Goal: Information Seeking & Learning: Compare options

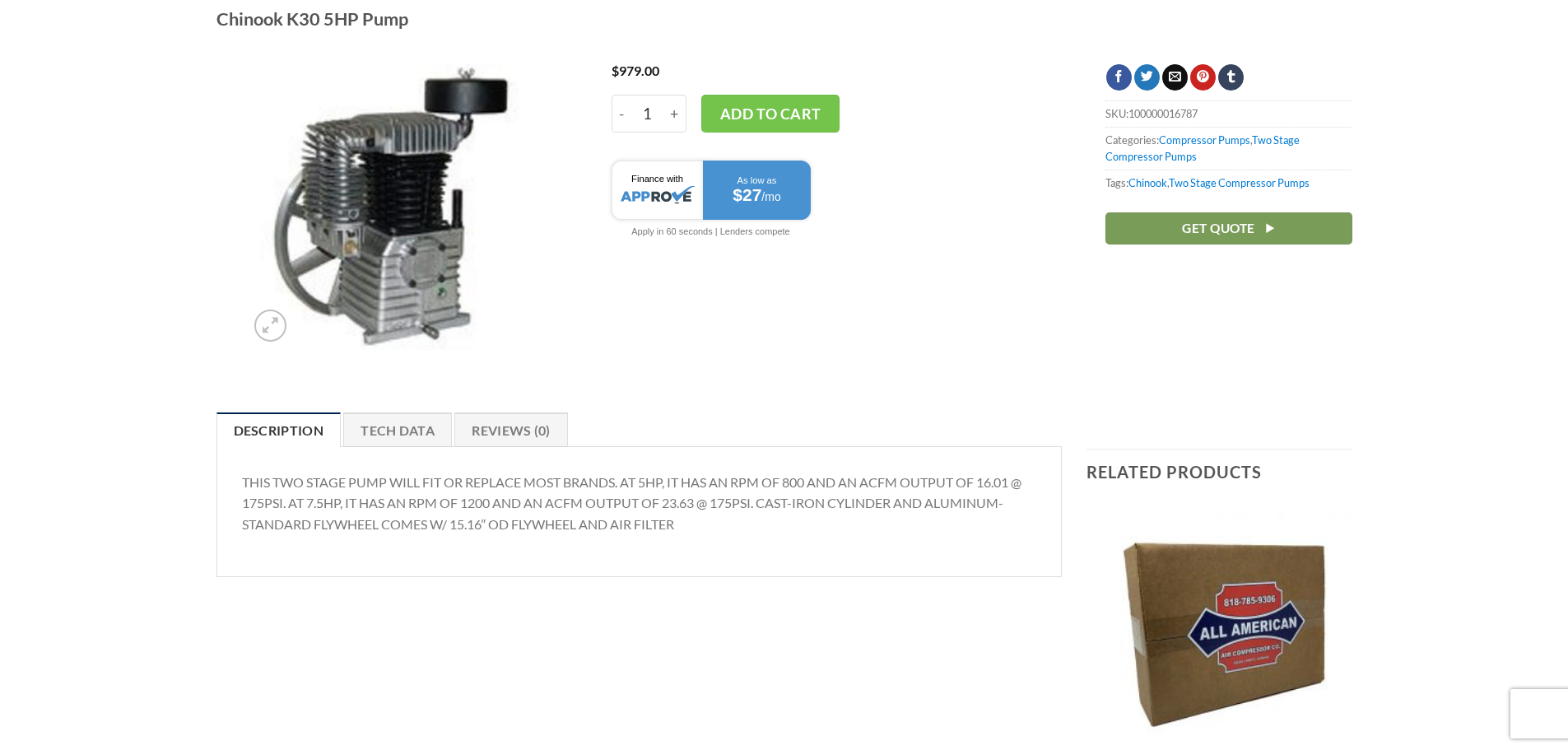
scroll to position [82, 0]
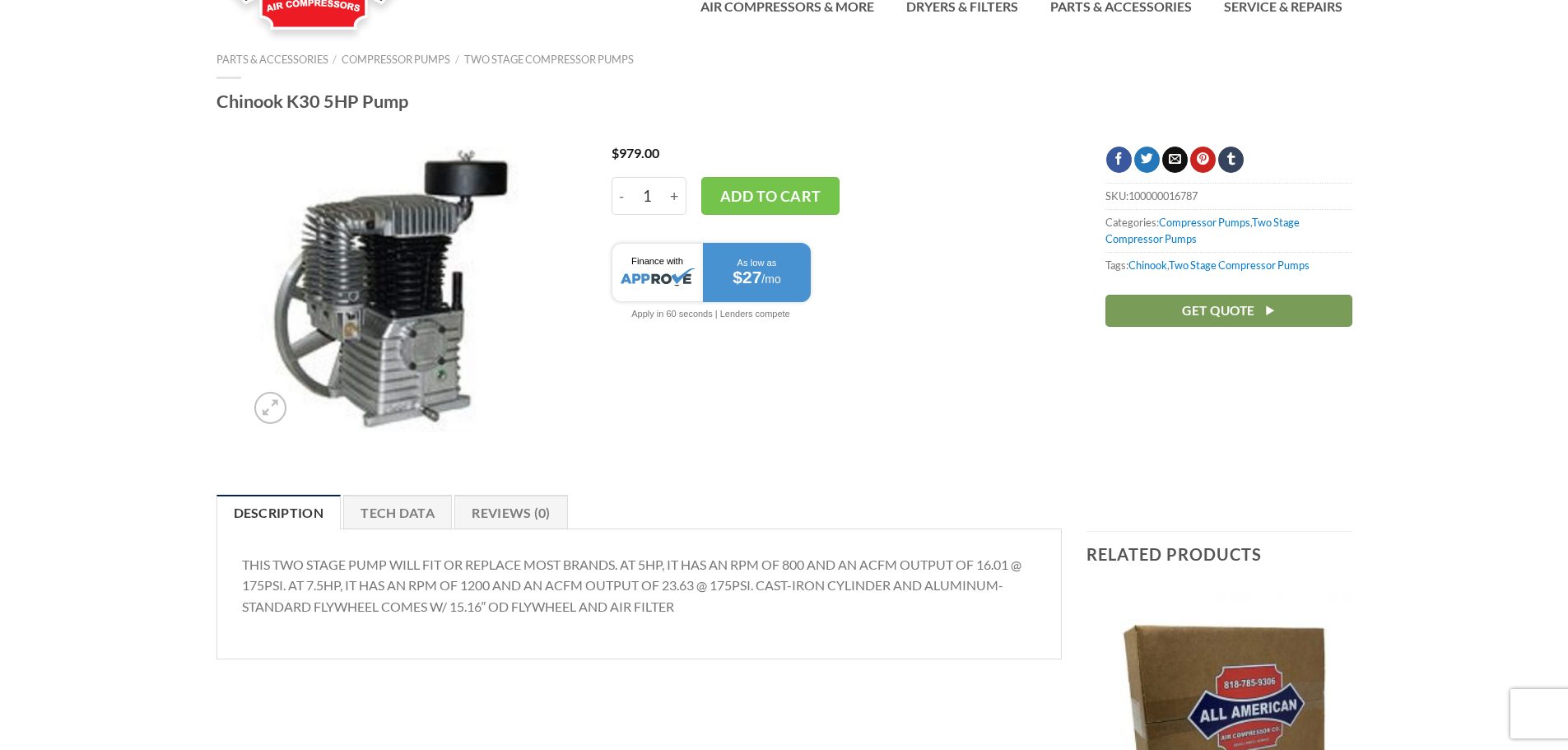
click at [392, 306] on img at bounding box center [389, 289] width 286 height 286
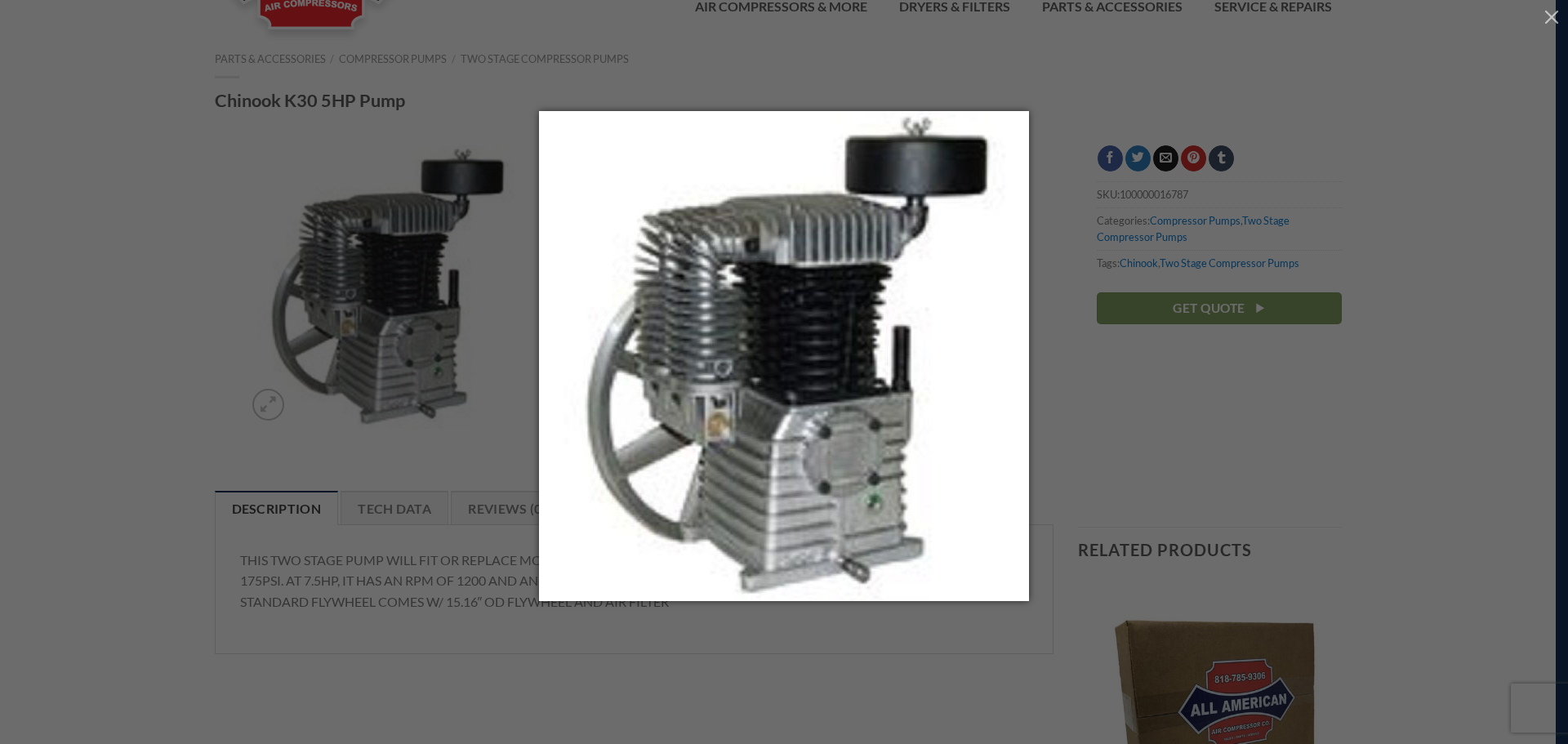
click at [1339, 403] on div at bounding box center [784, 372] width 1568 height 744
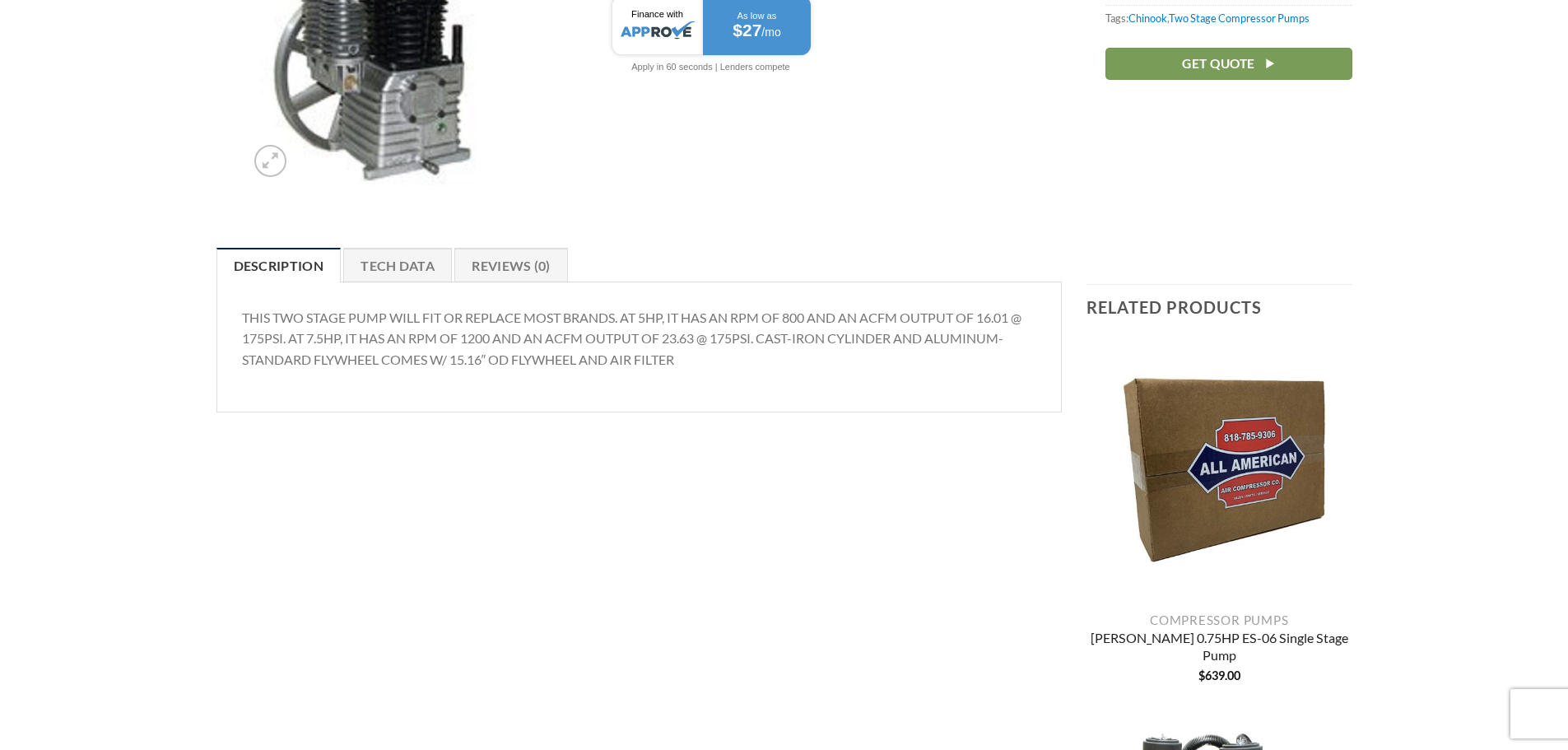
scroll to position [0, 0]
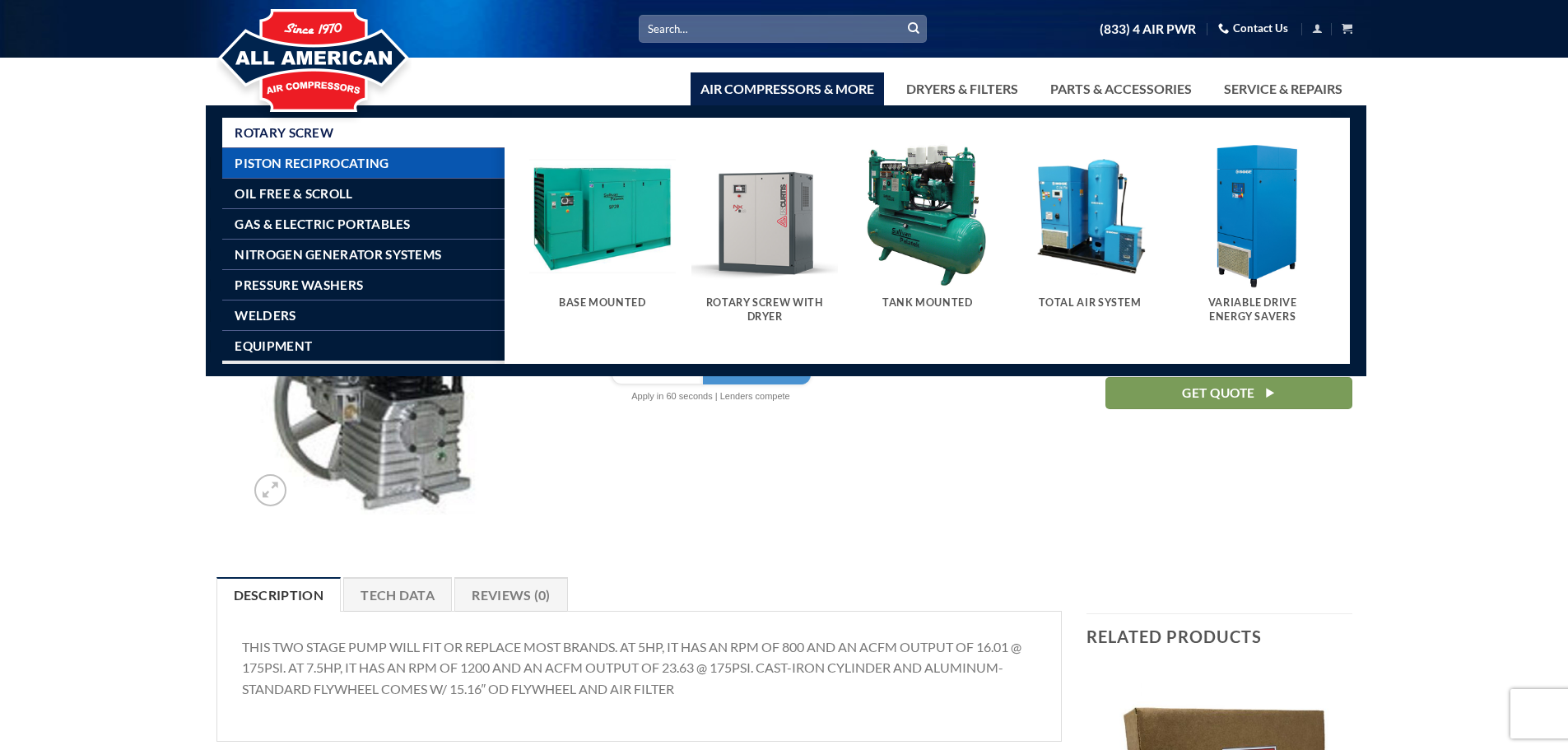
click at [369, 158] on span "Piston Reciprocating" at bounding box center [312, 163] width 154 height 14
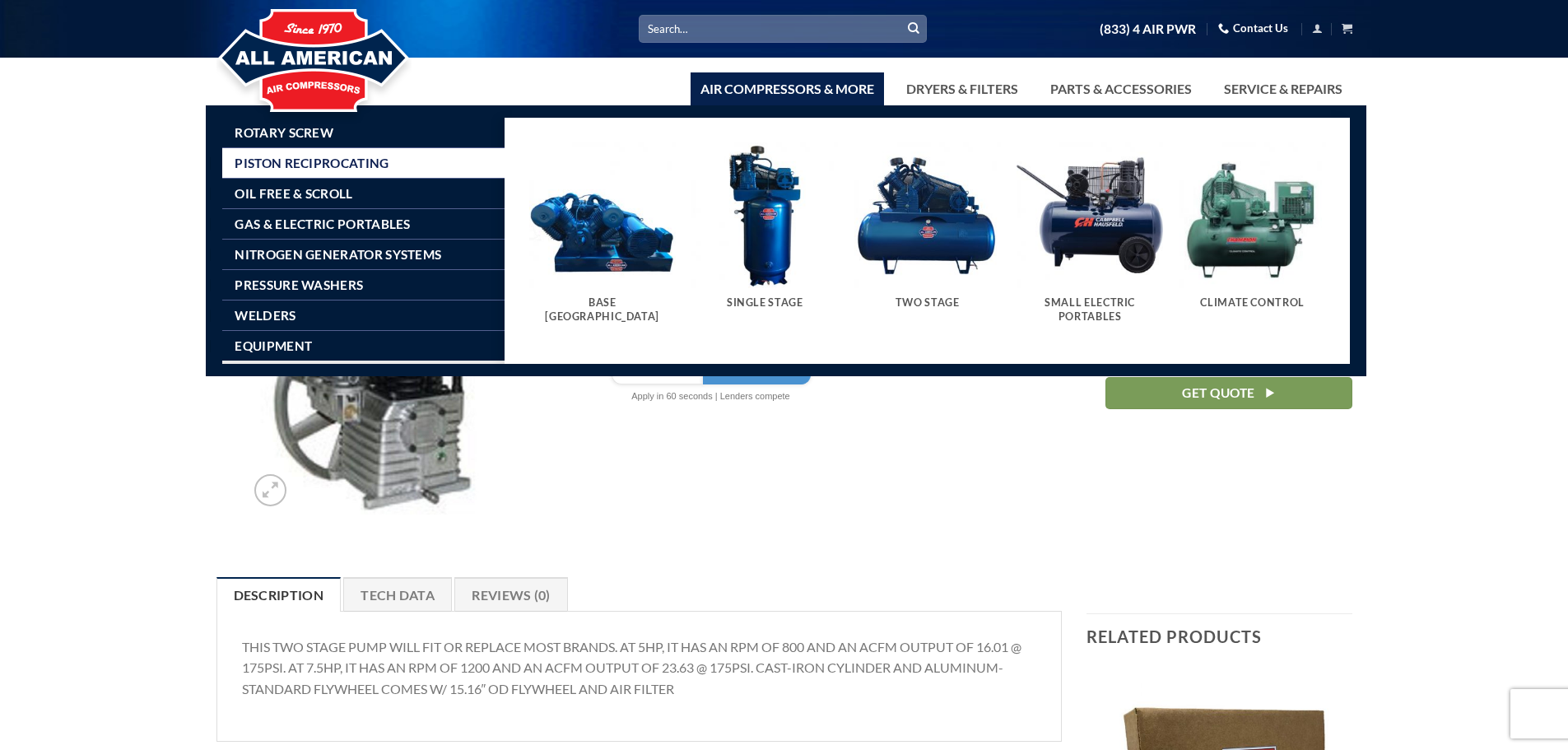
click at [1096, 195] on img "Visit product category Small Electric Portables" at bounding box center [1090, 215] width 146 height 146
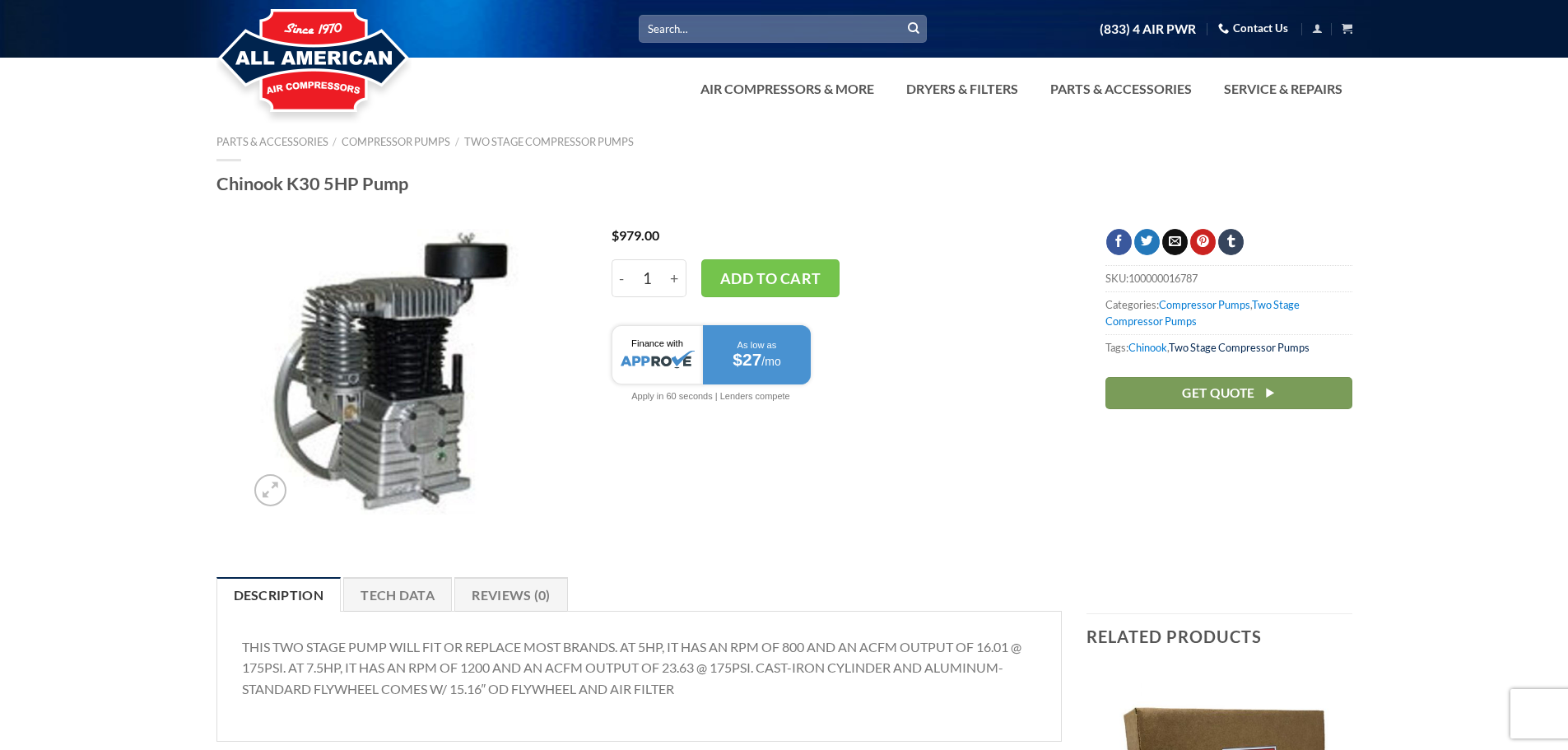
click at [1192, 347] on link "Two Stage Compressor Pumps" at bounding box center [1239, 348] width 141 height 14
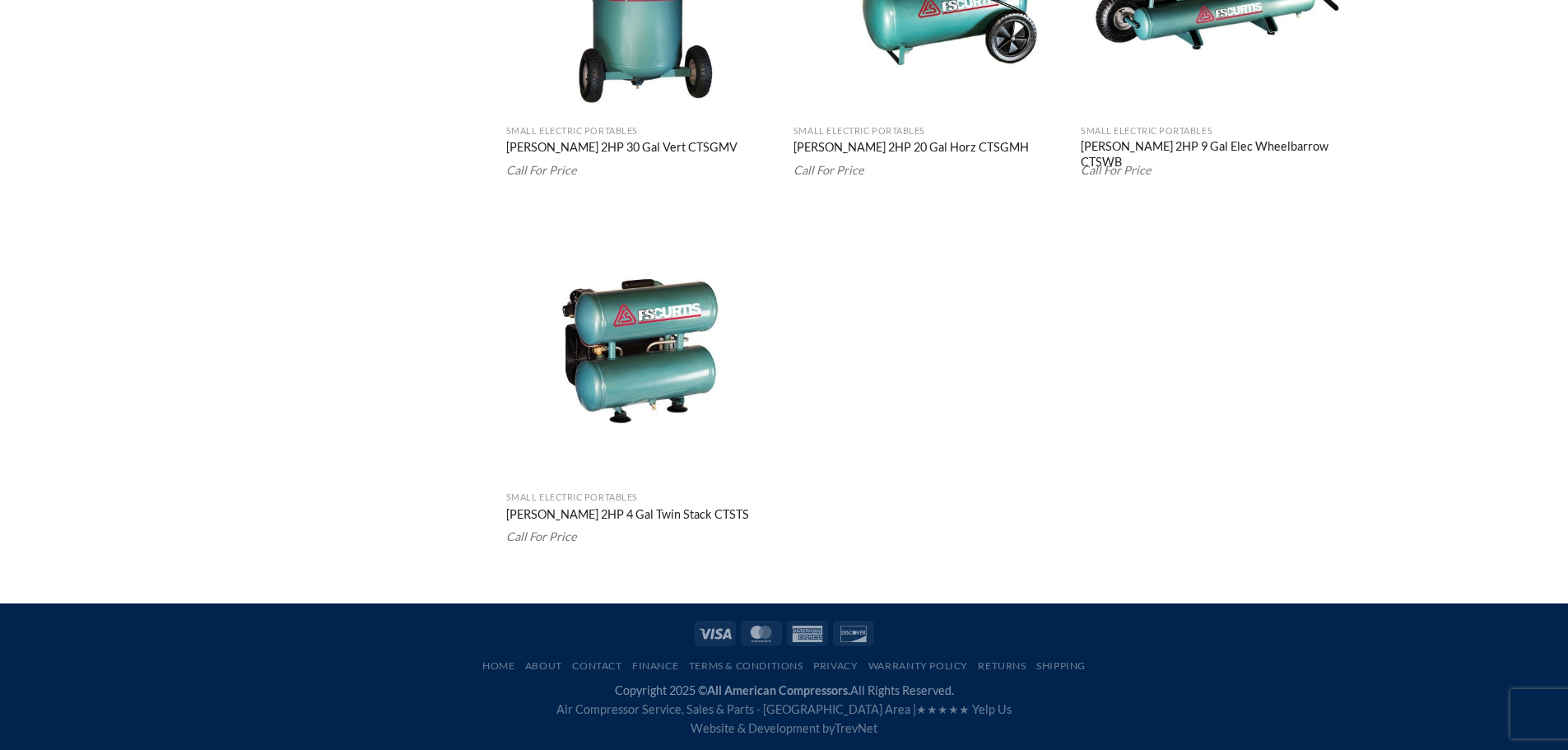
scroll to position [2458, 0]
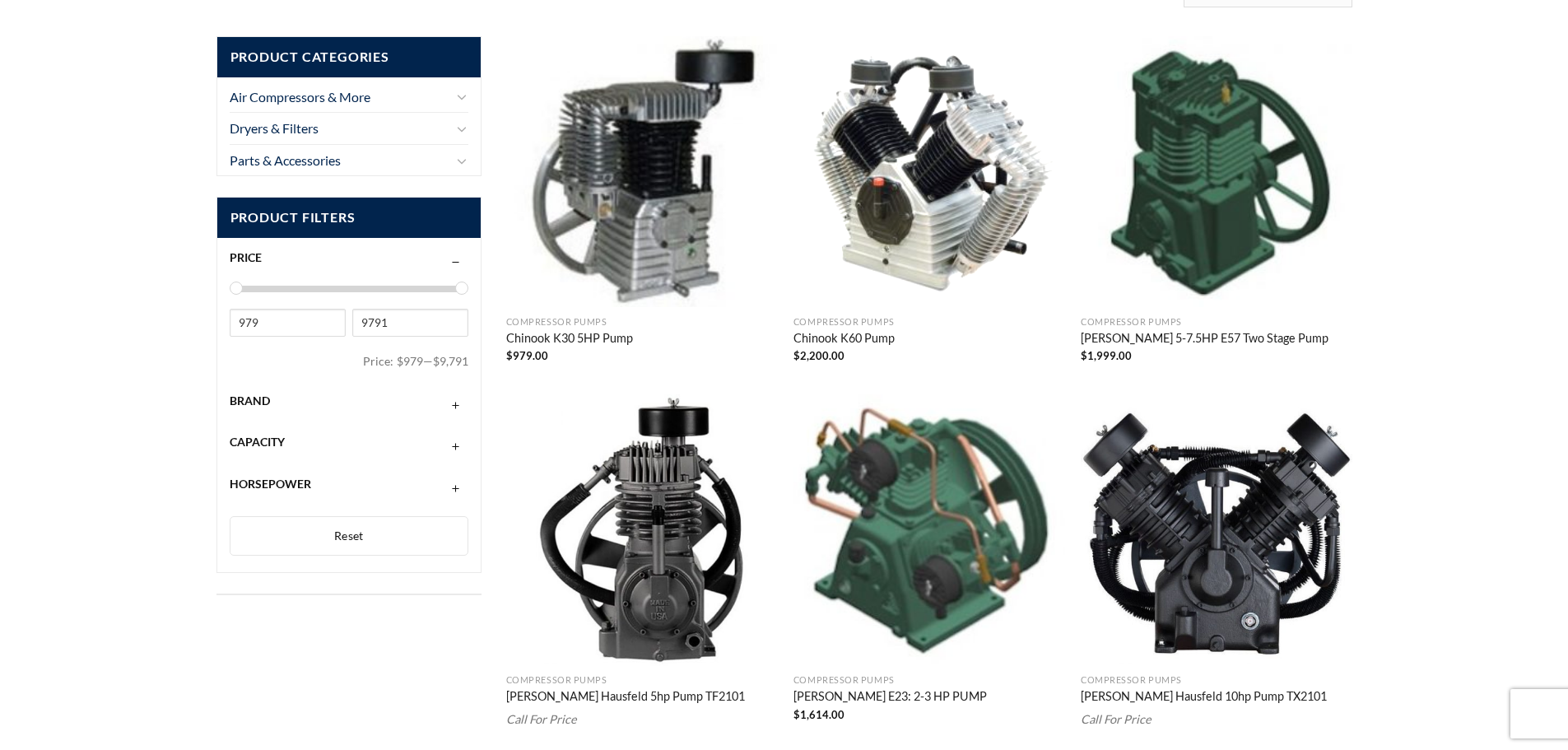
scroll to position [247, 0]
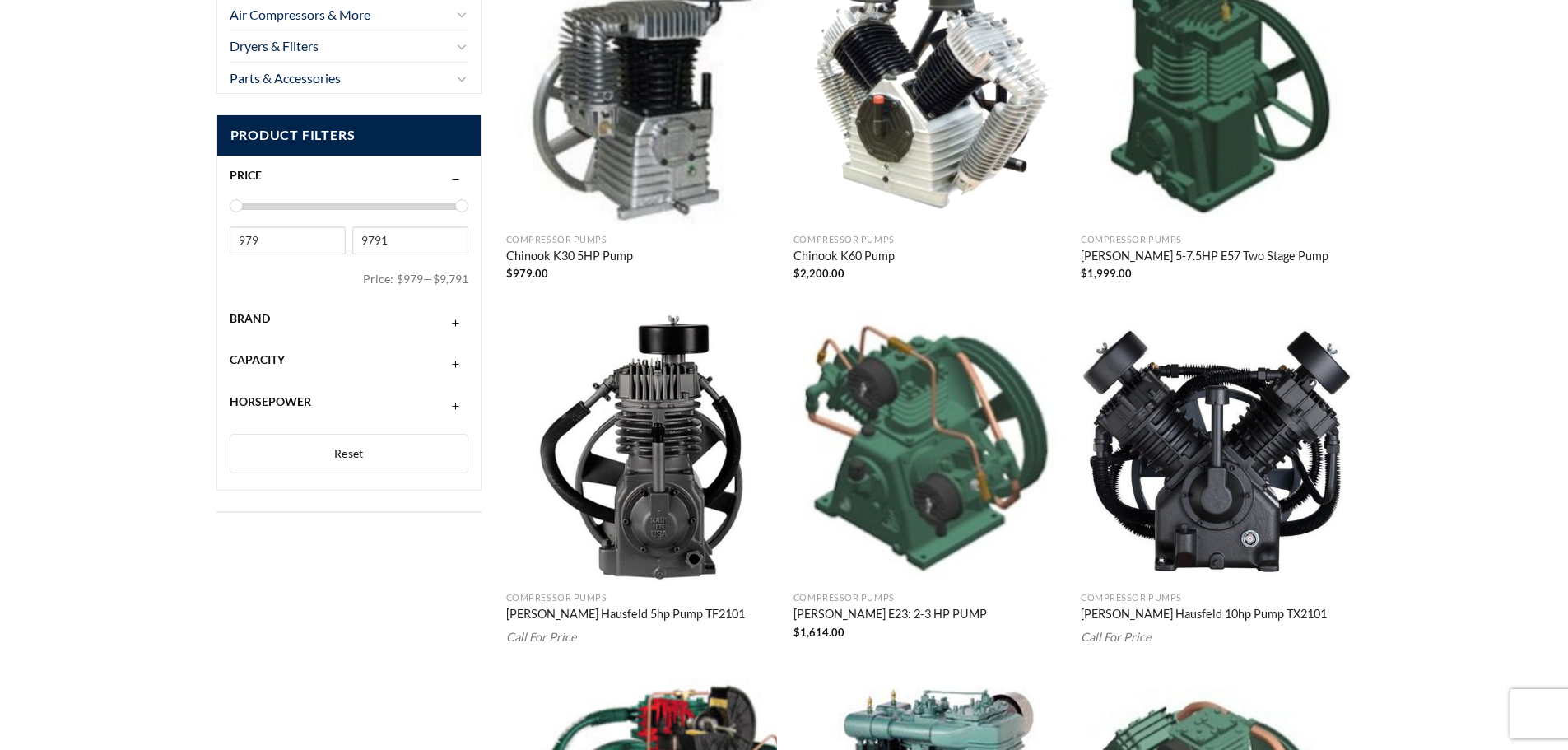
click at [937, 147] on img "Chinook K60 Pump" at bounding box center [929, 89] width 271 height 271
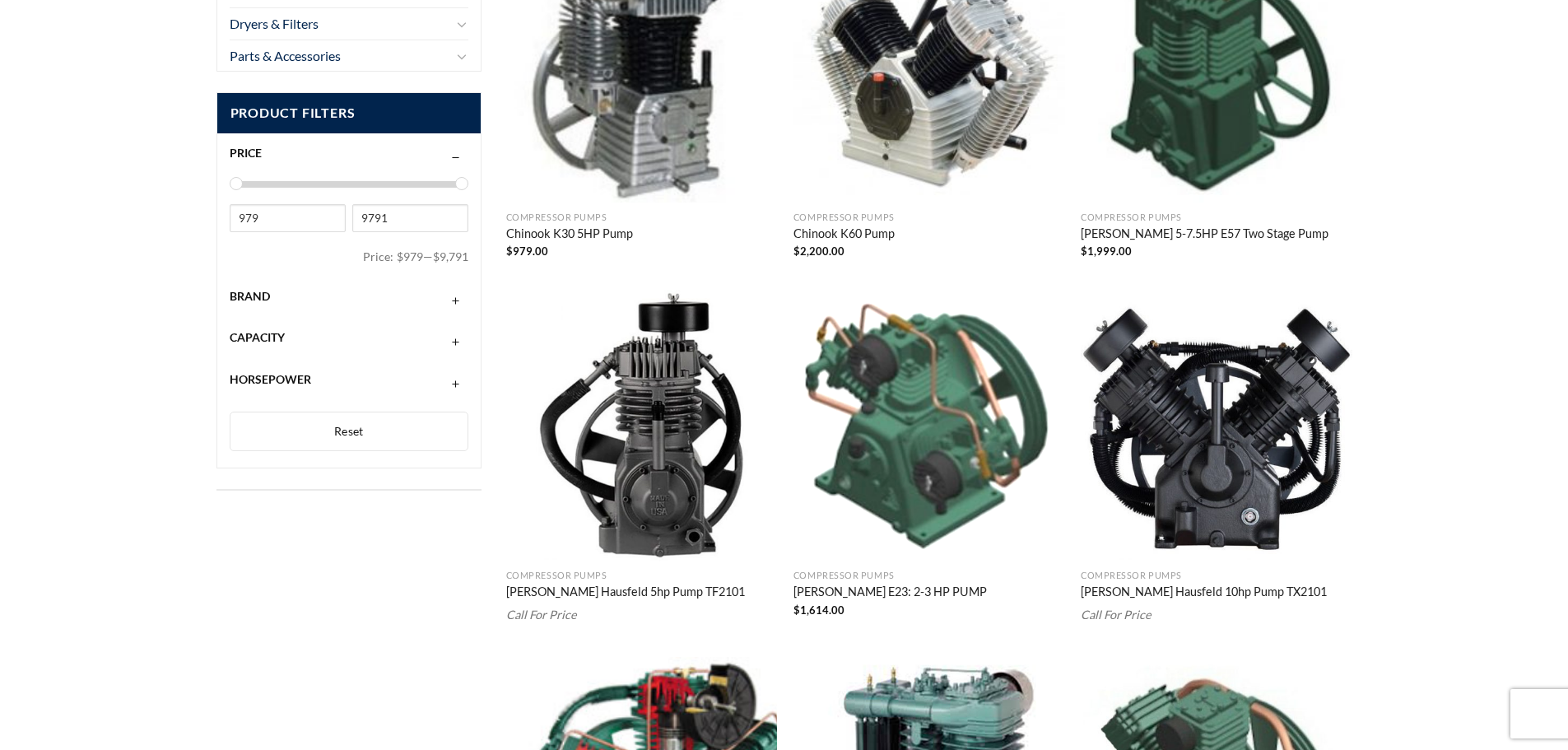
scroll to position [187, 0]
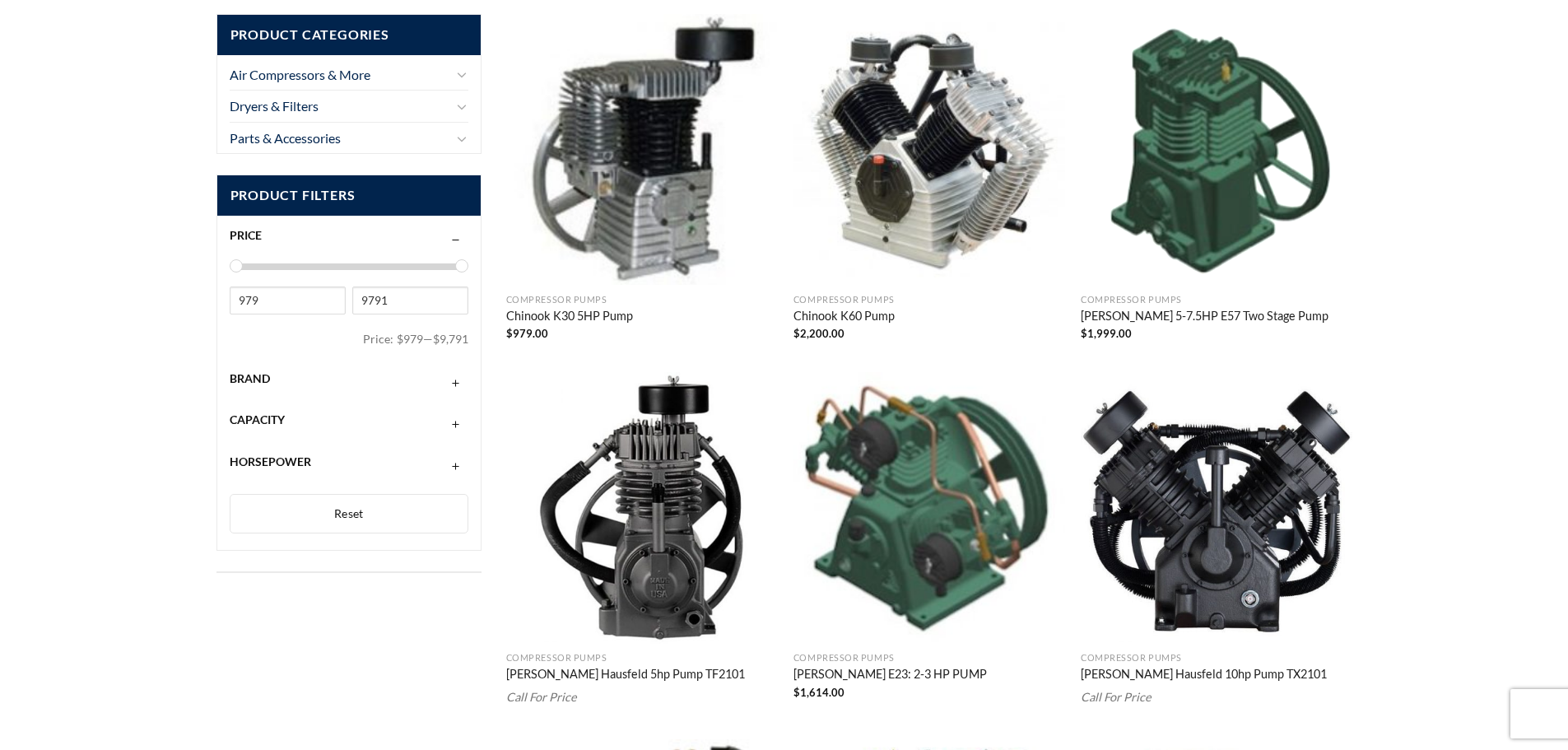
click at [1197, 142] on img "Curtis 5-7.5HP E57 Two Stage Pump" at bounding box center [1216, 150] width 271 height 271
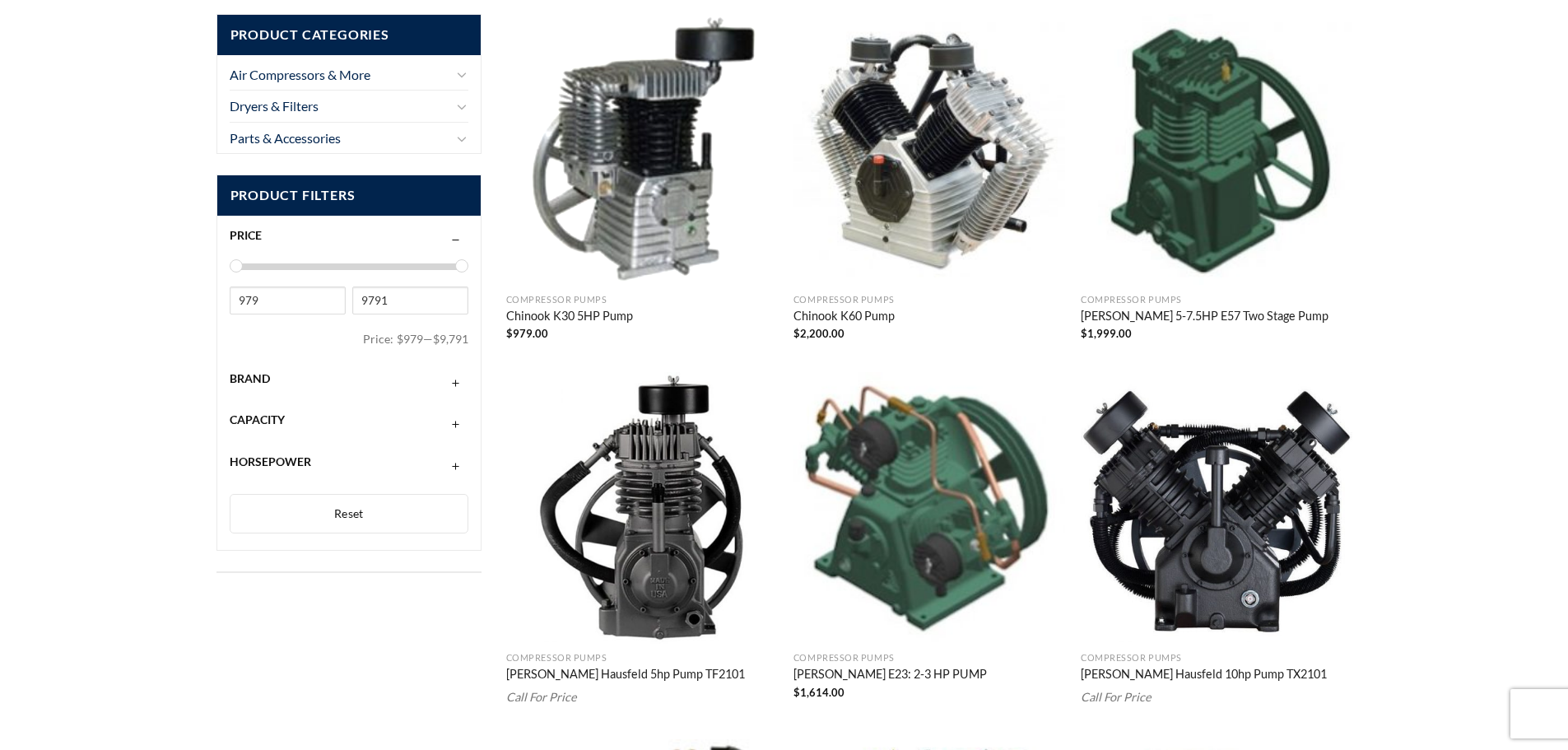
scroll to position [105, 0]
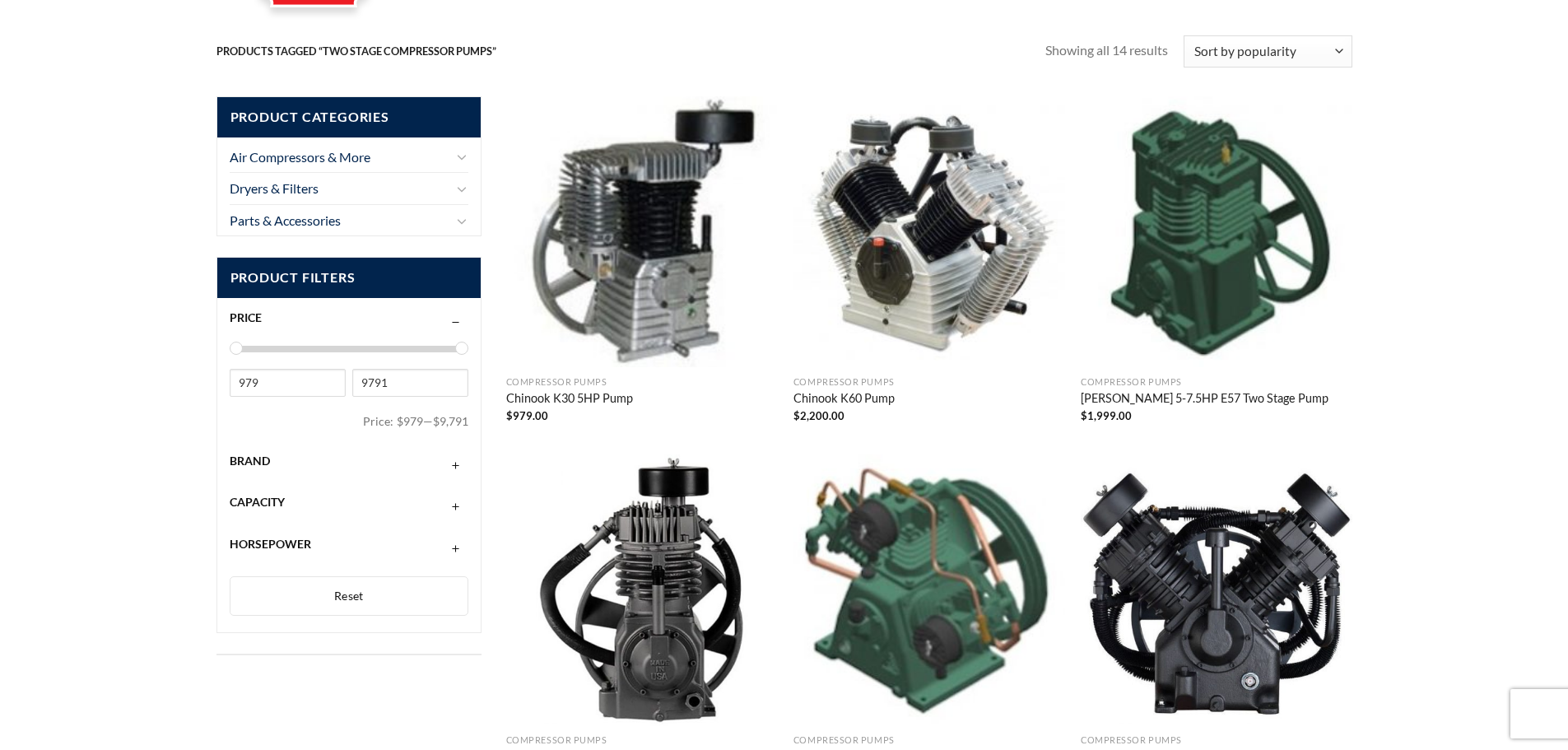
click at [242, 467] on span "Brand" at bounding box center [250, 461] width 41 height 14
click at [286, 532] on span "(3)" at bounding box center [290, 530] width 18 height 18
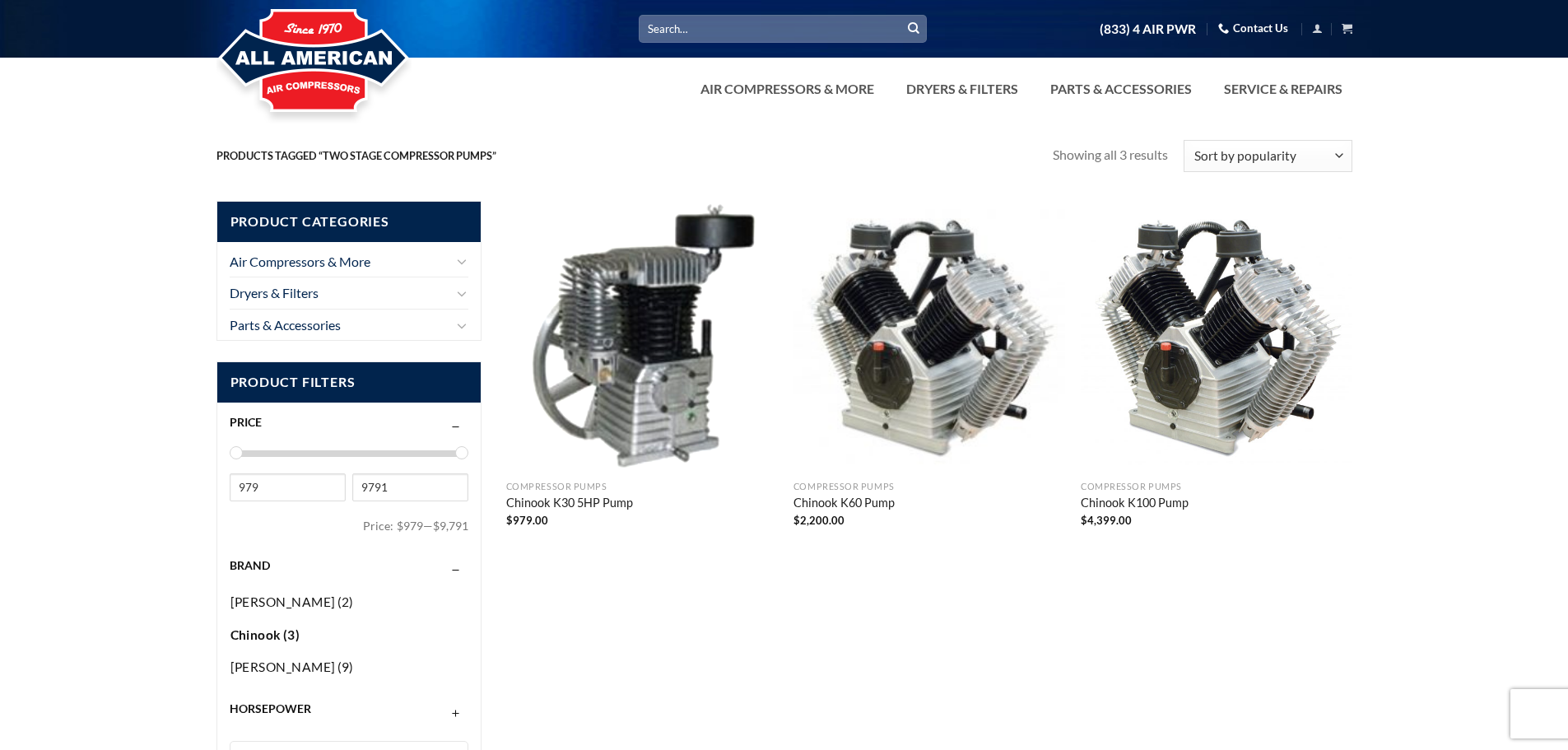
click at [671, 398] on img "Chinook K30 5HP Pump" at bounding box center [642, 337] width 271 height 271
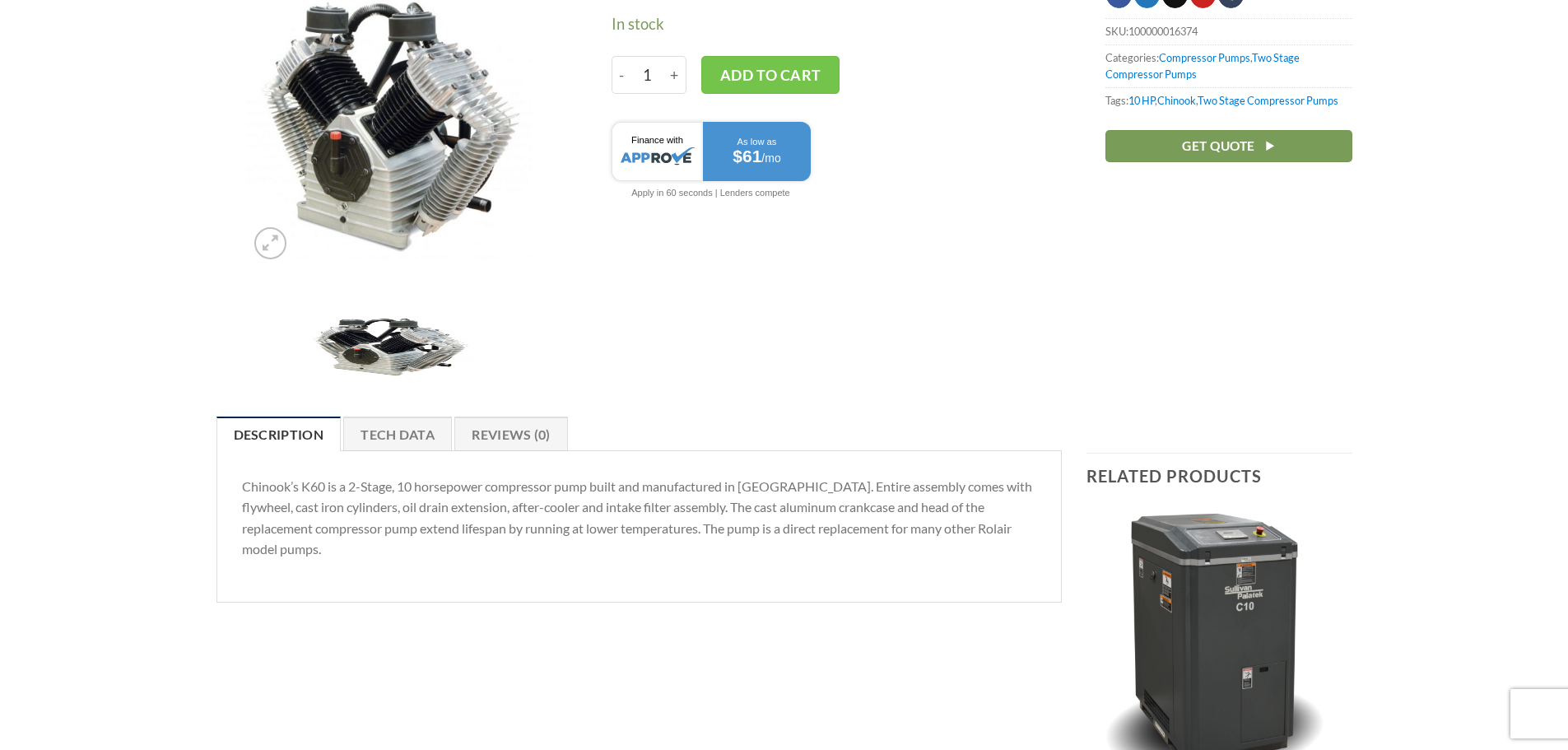
scroll to position [330, 0]
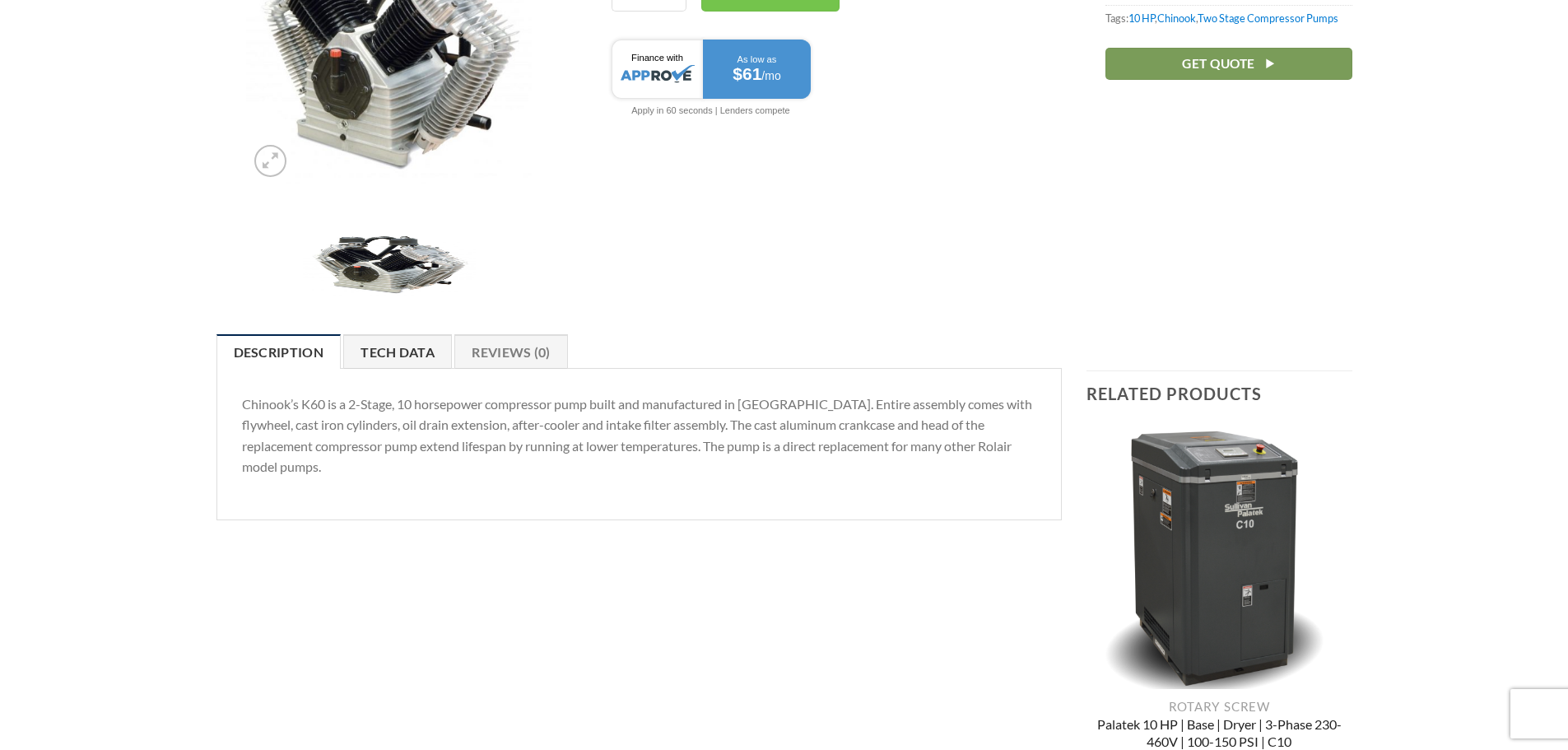
click at [408, 342] on link "Tech Data" at bounding box center [397, 351] width 109 height 35
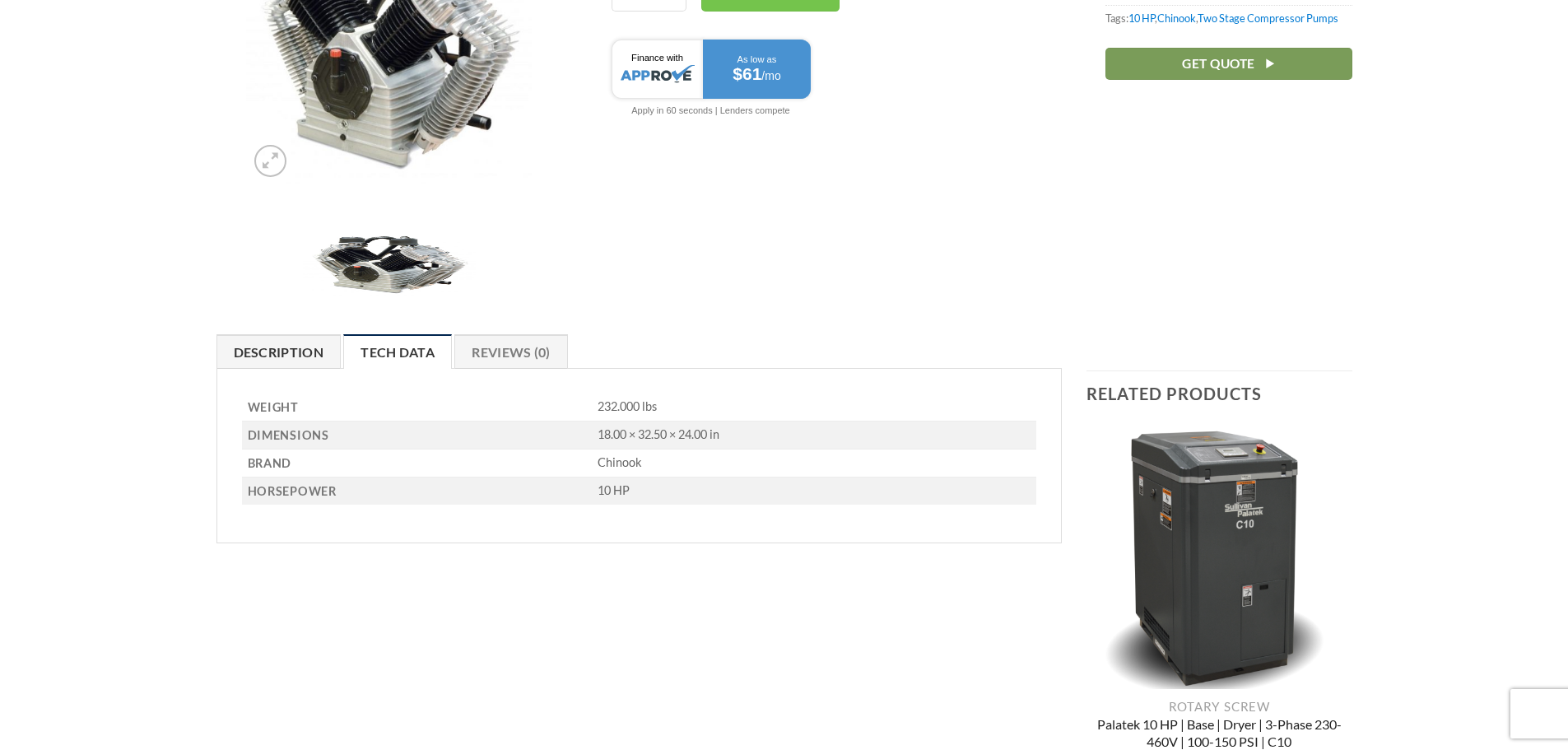
click at [324, 354] on link "Description" at bounding box center [279, 351] width 125 height 35
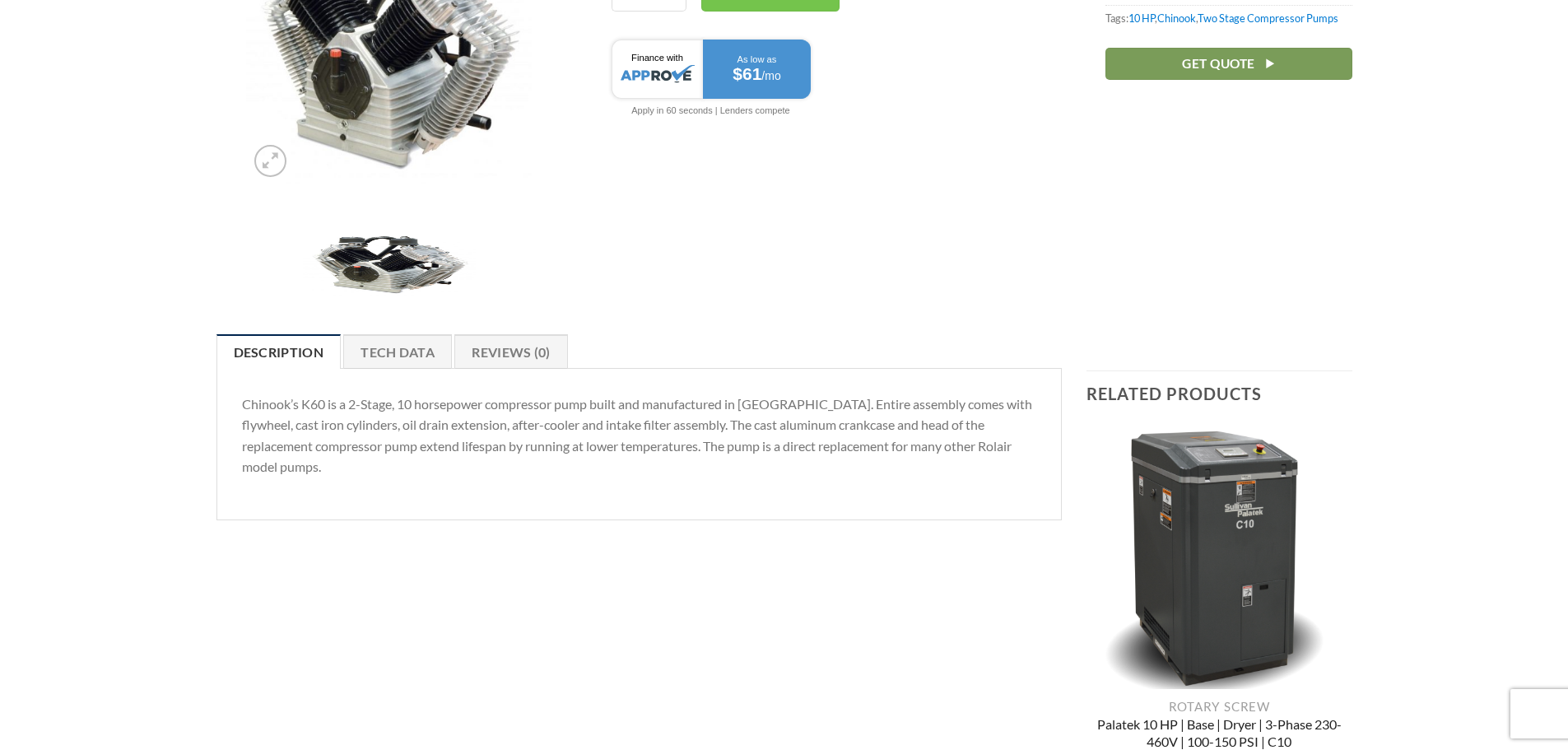
scroll to position [0, 0]
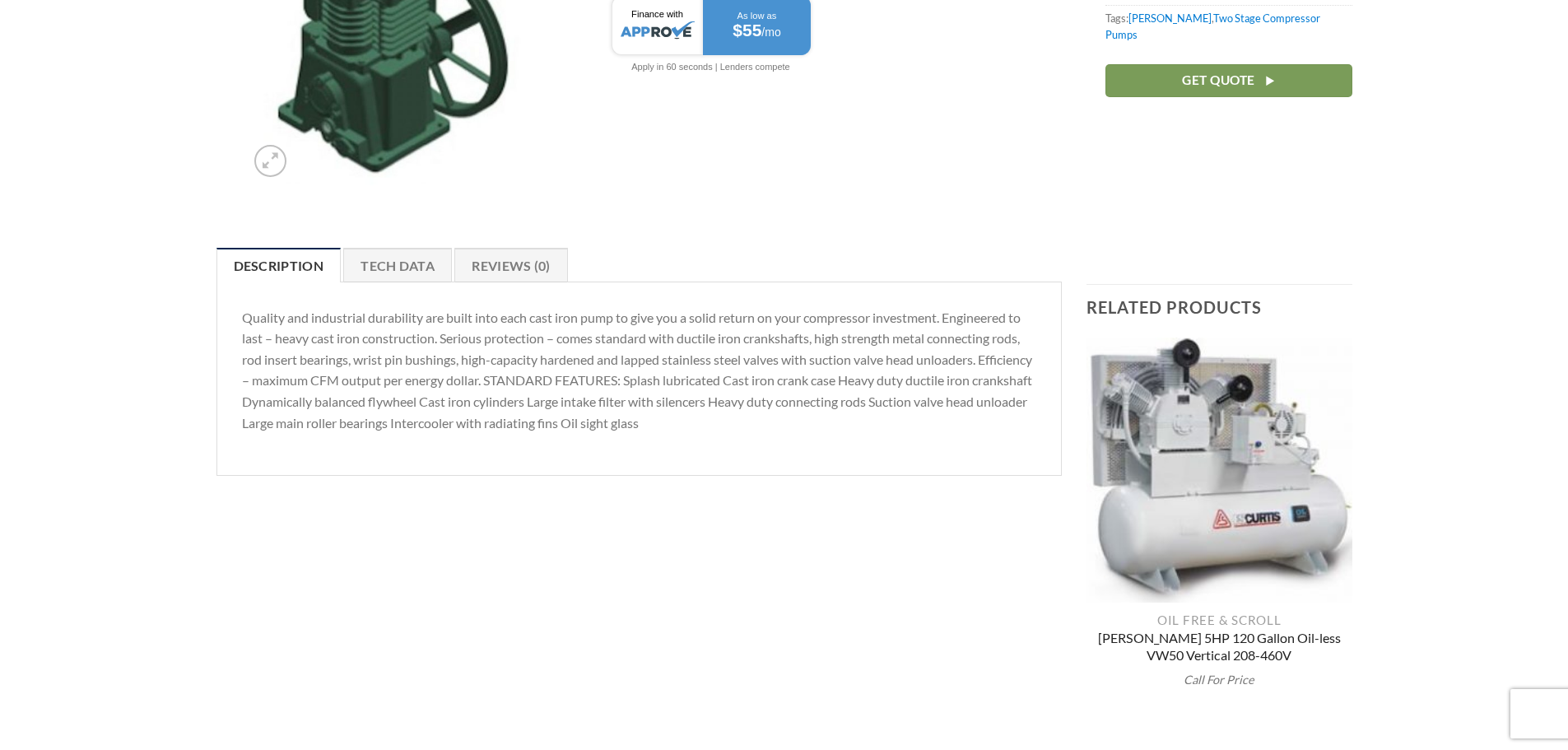
scroll to position [412, 0]
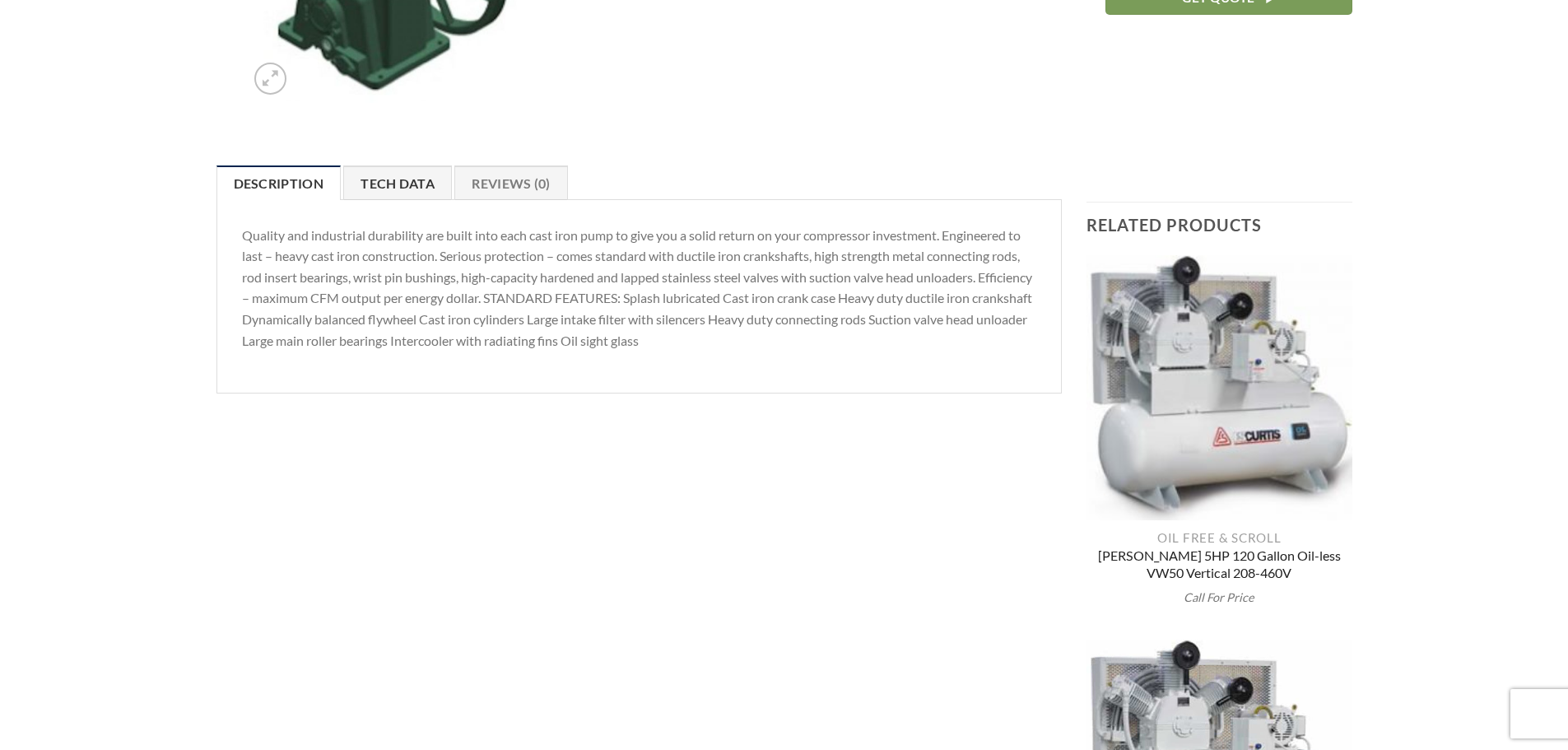
click at [411, 178] on link "Tech Data" at bounding box center [397, 183] width 109 height 35
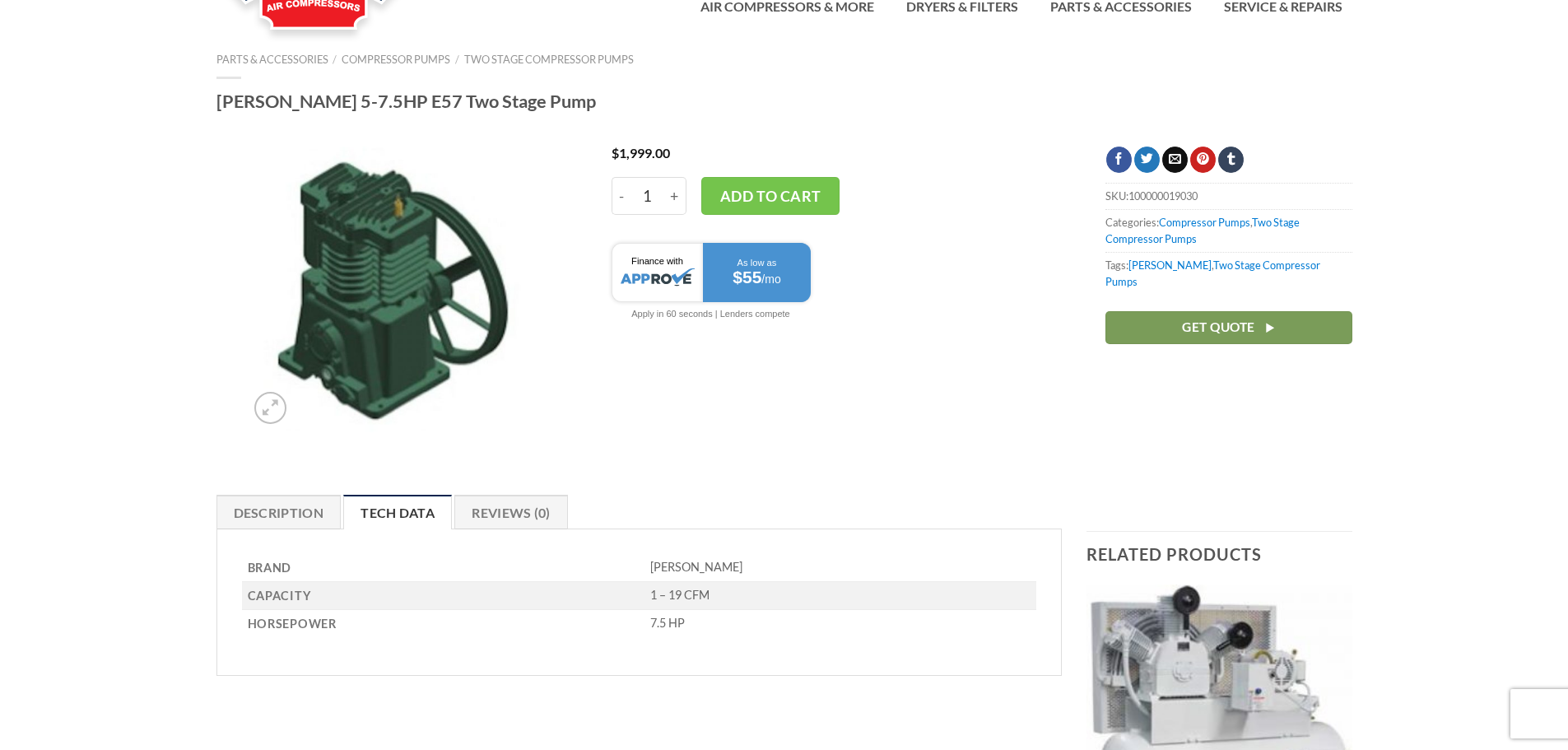
scroll to position [0, 0]
